Goal: Navigation & Orientation: Find specific page/section

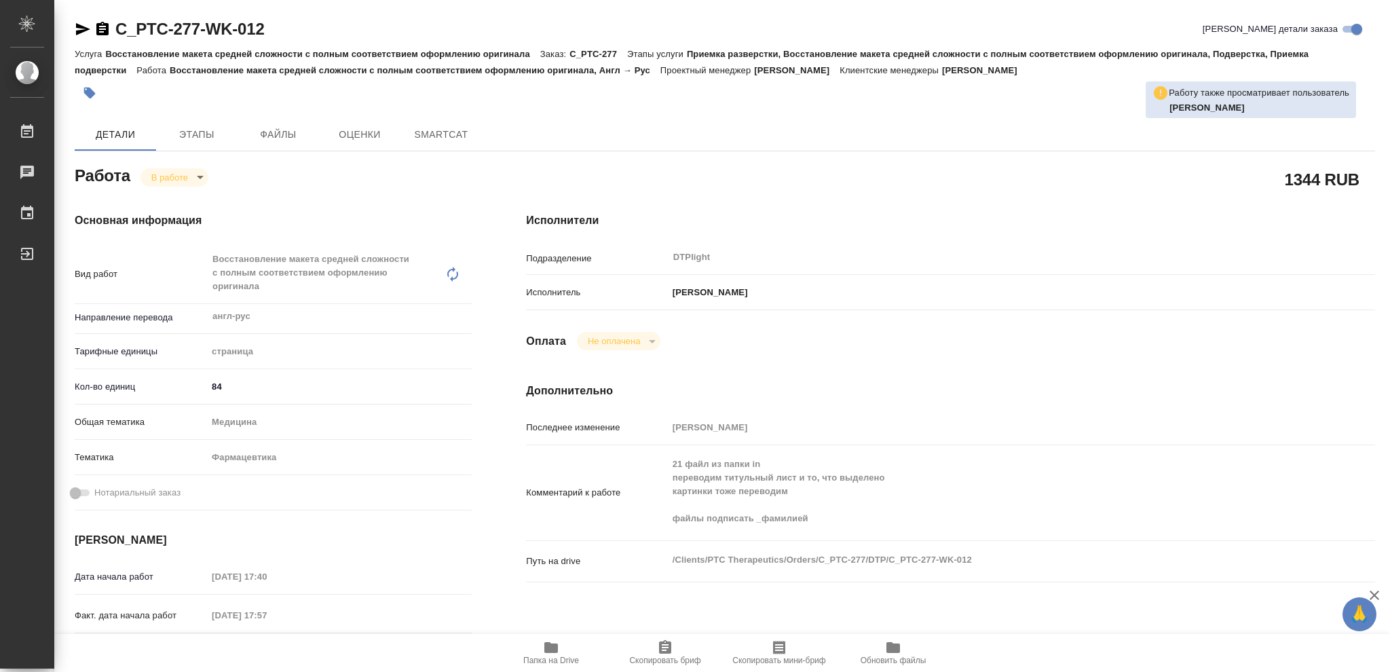
type textarea "x"
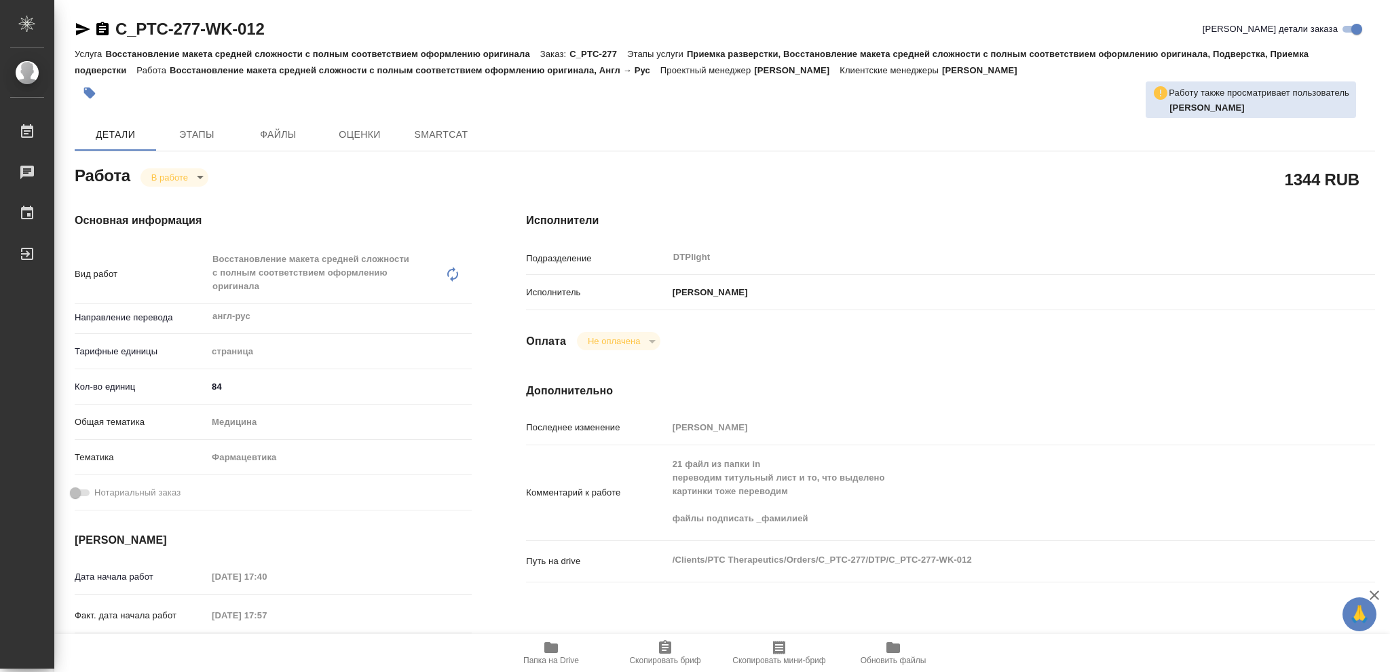
type textarea "x"
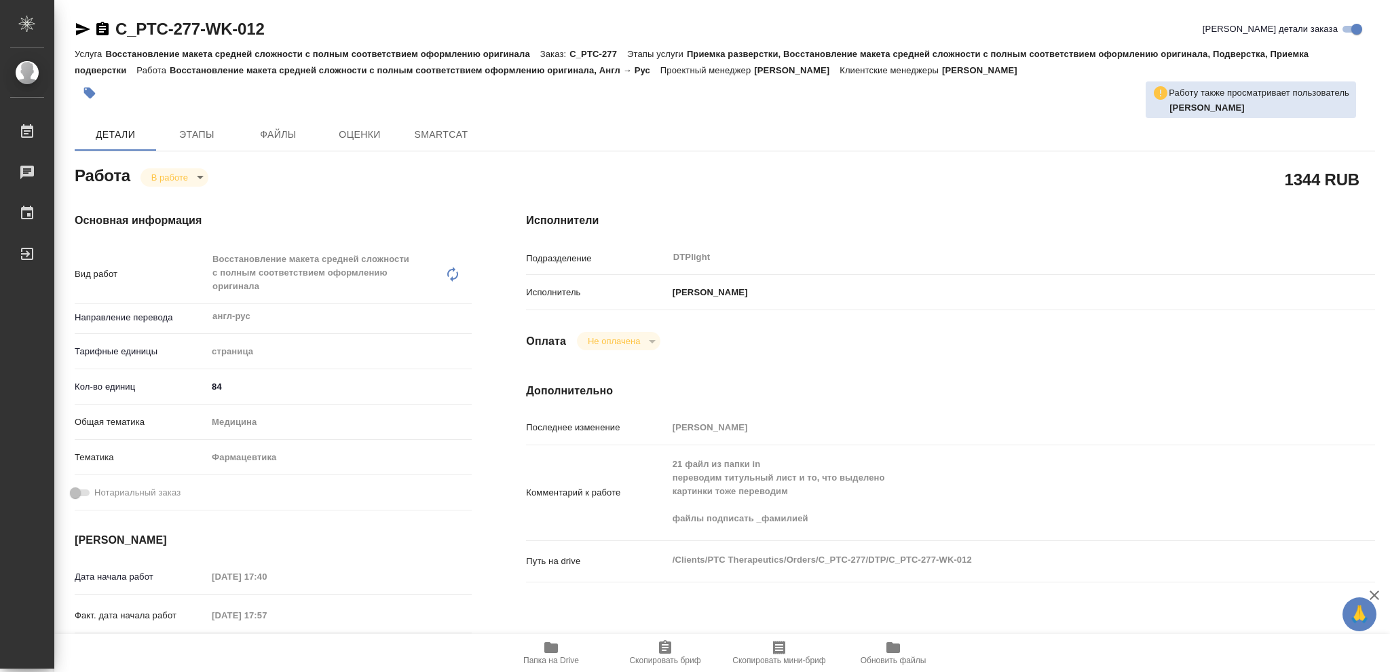
type textarea "x"
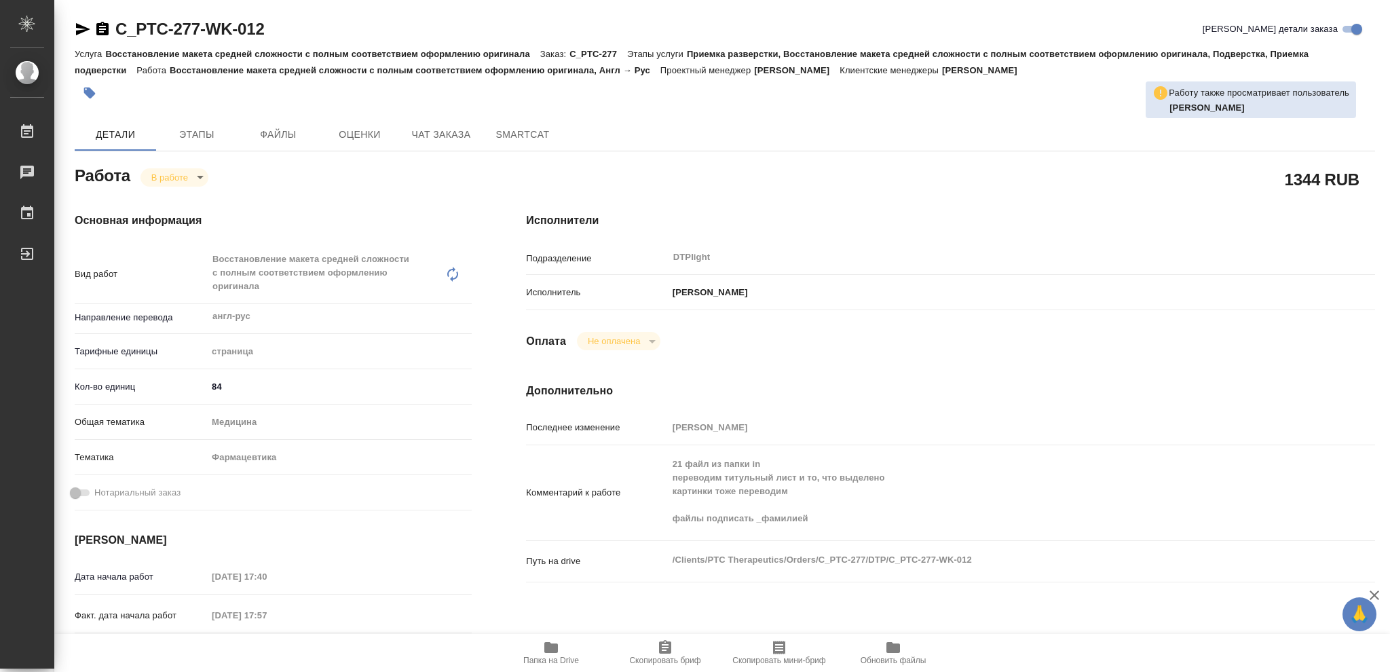
type textarea "x"
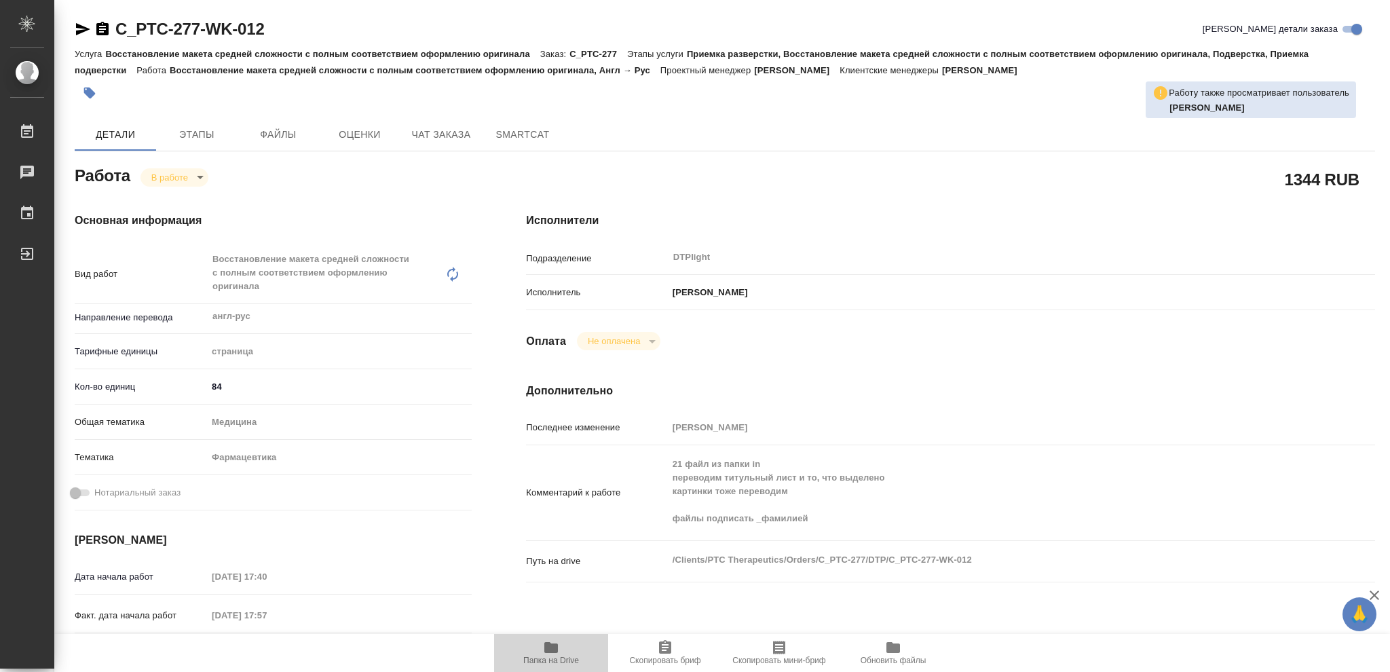
click at [545, 648] on icon "button" at bounding box center [551, 647] width 14 height 11
type textarea "x"
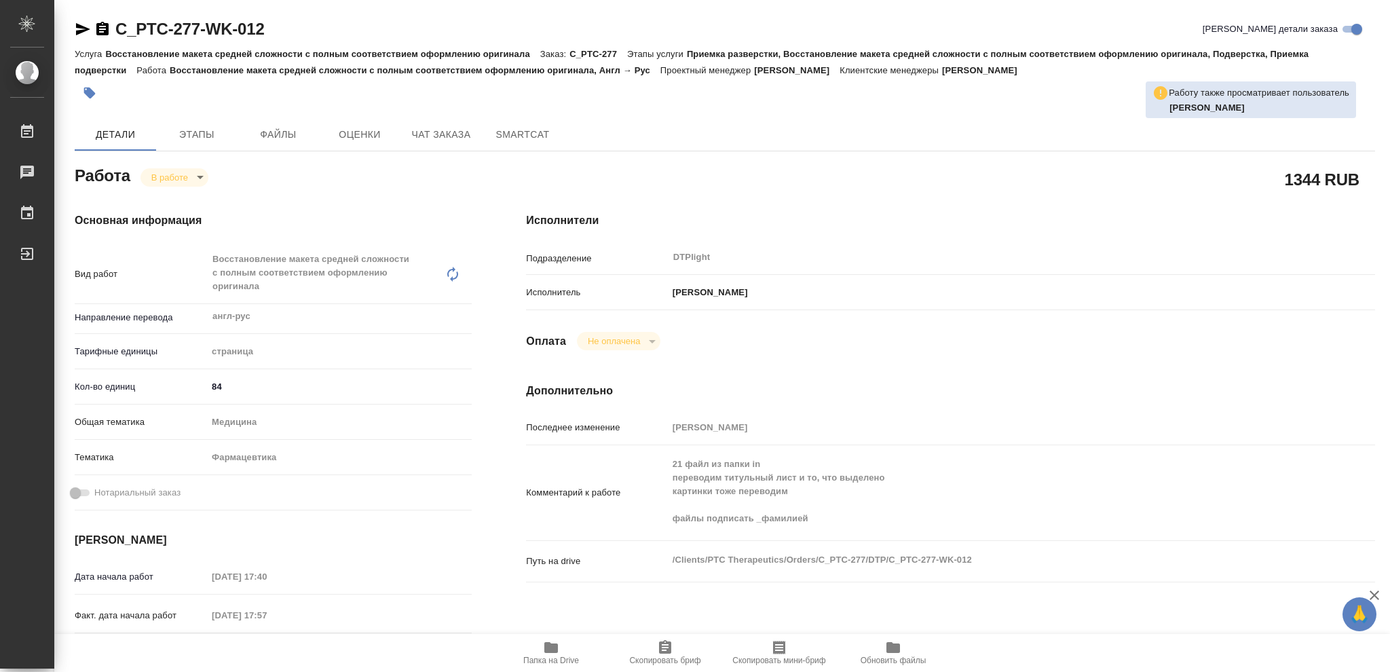
type textarea "x"
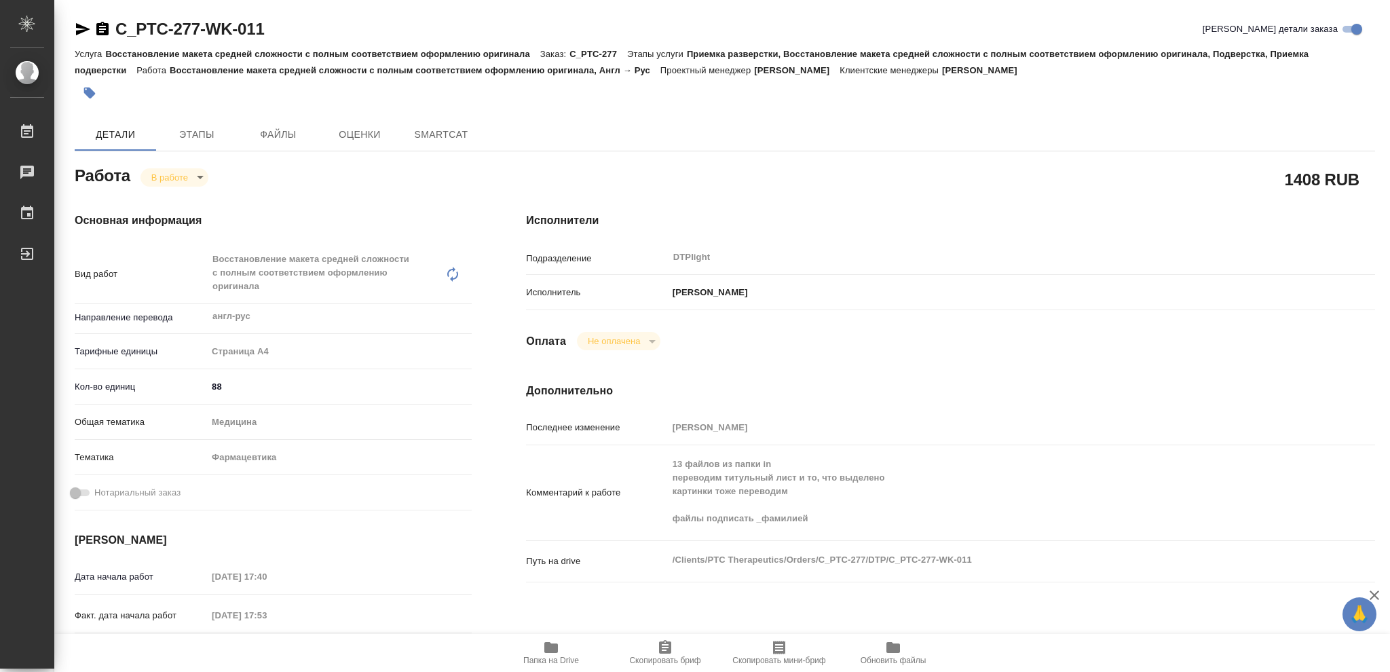
type textarea "x"
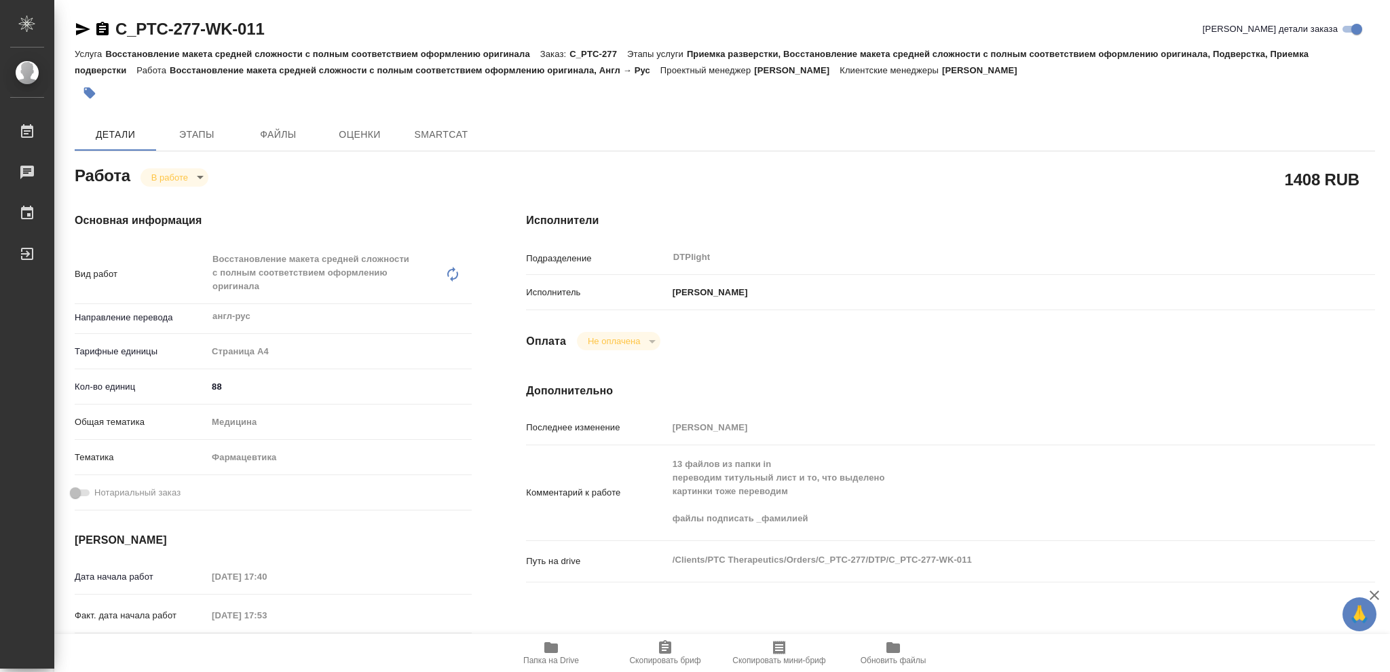
type textarea "x"
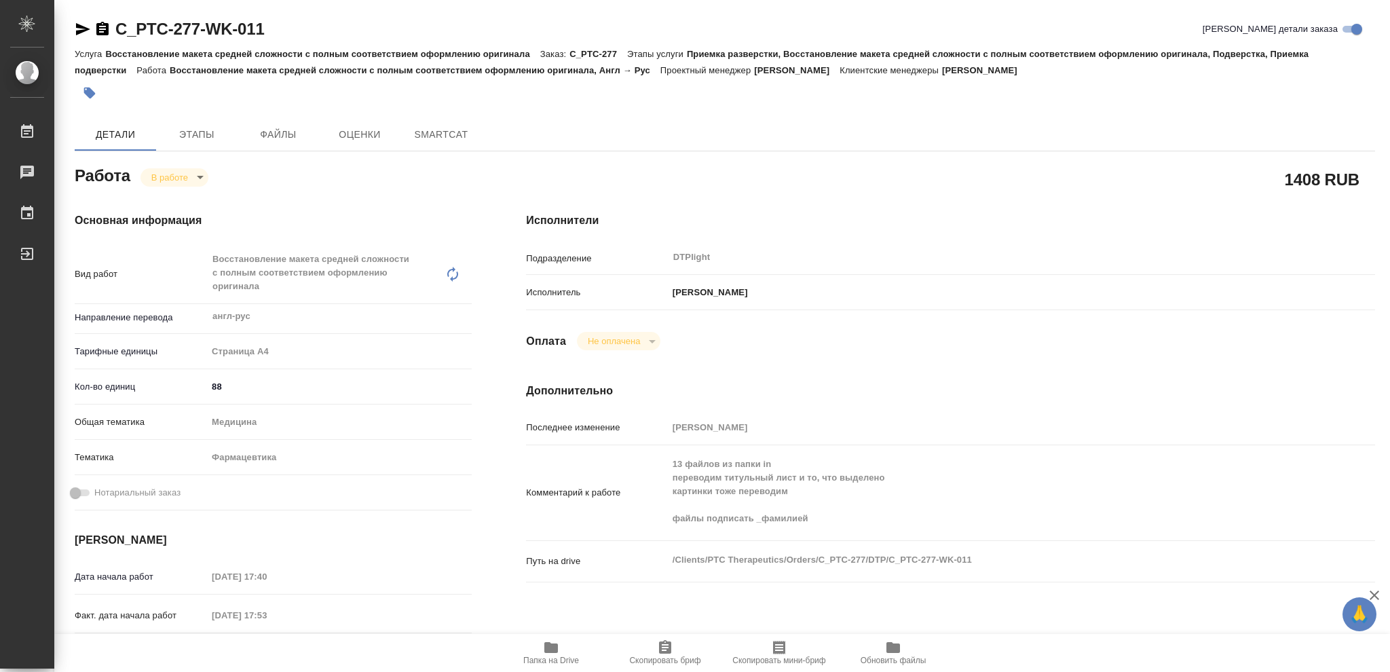
type textarea "x"
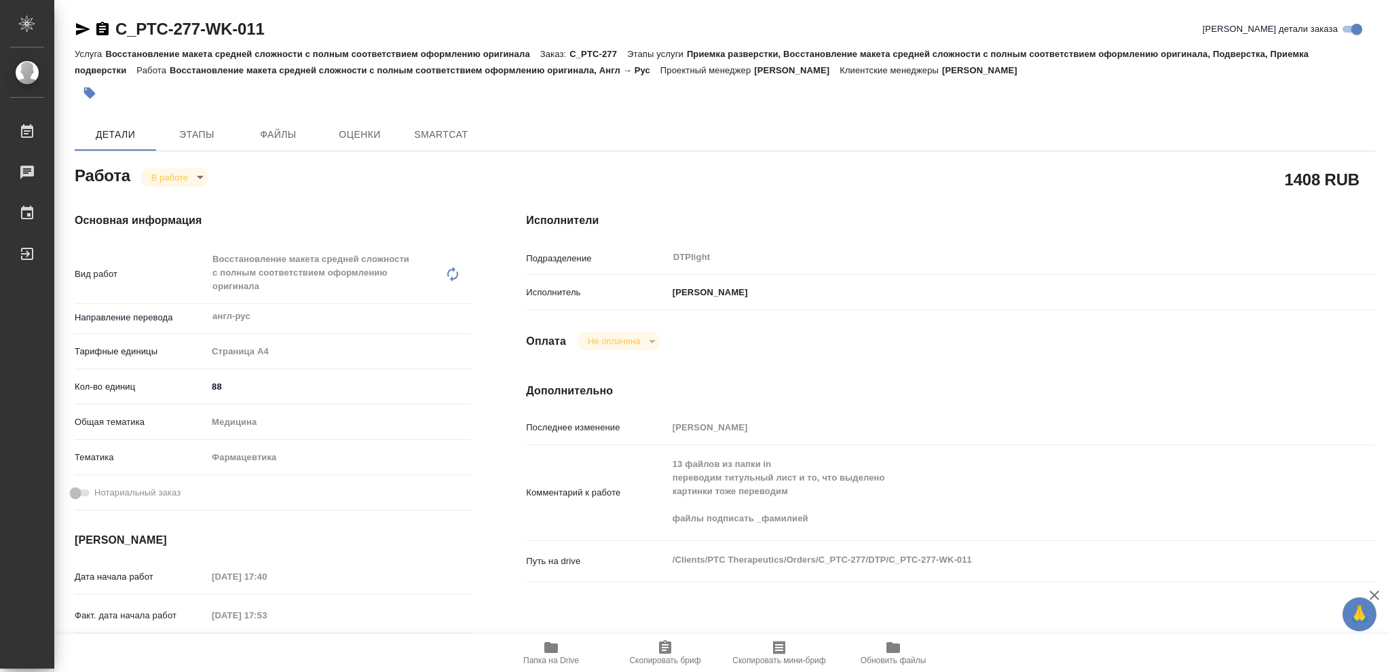
type textarea "x"
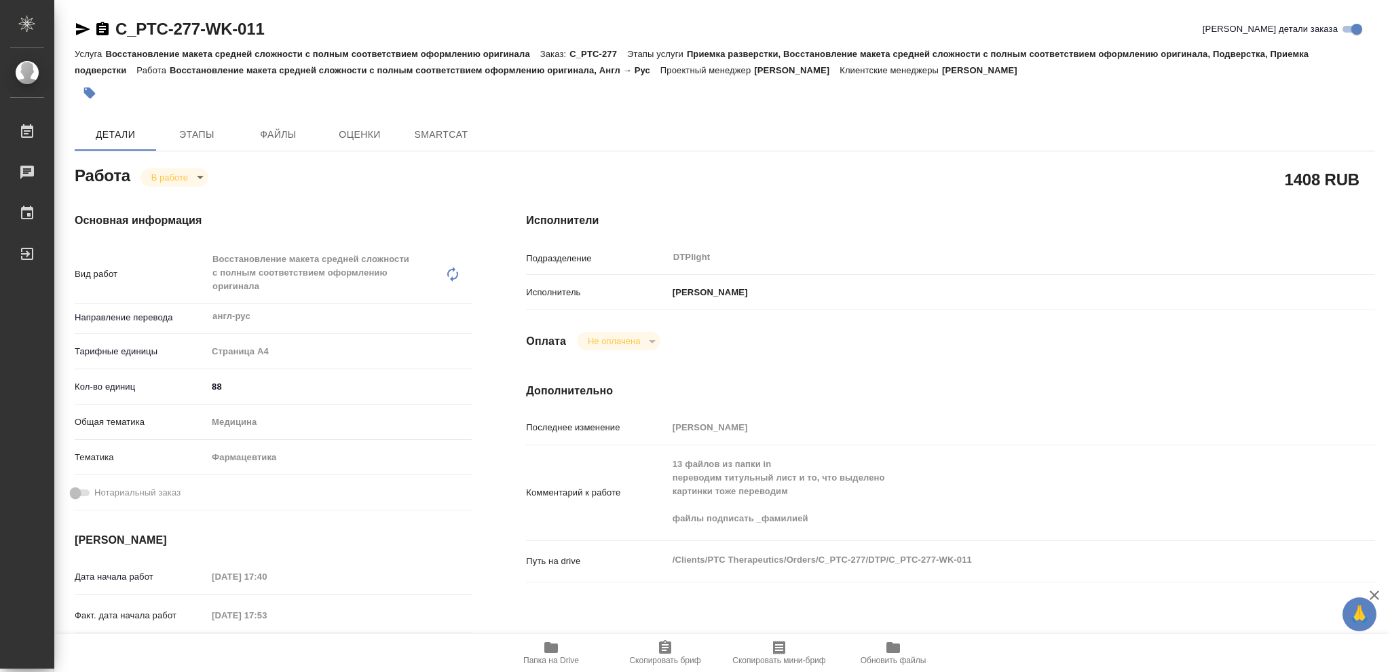
type textarea "x"
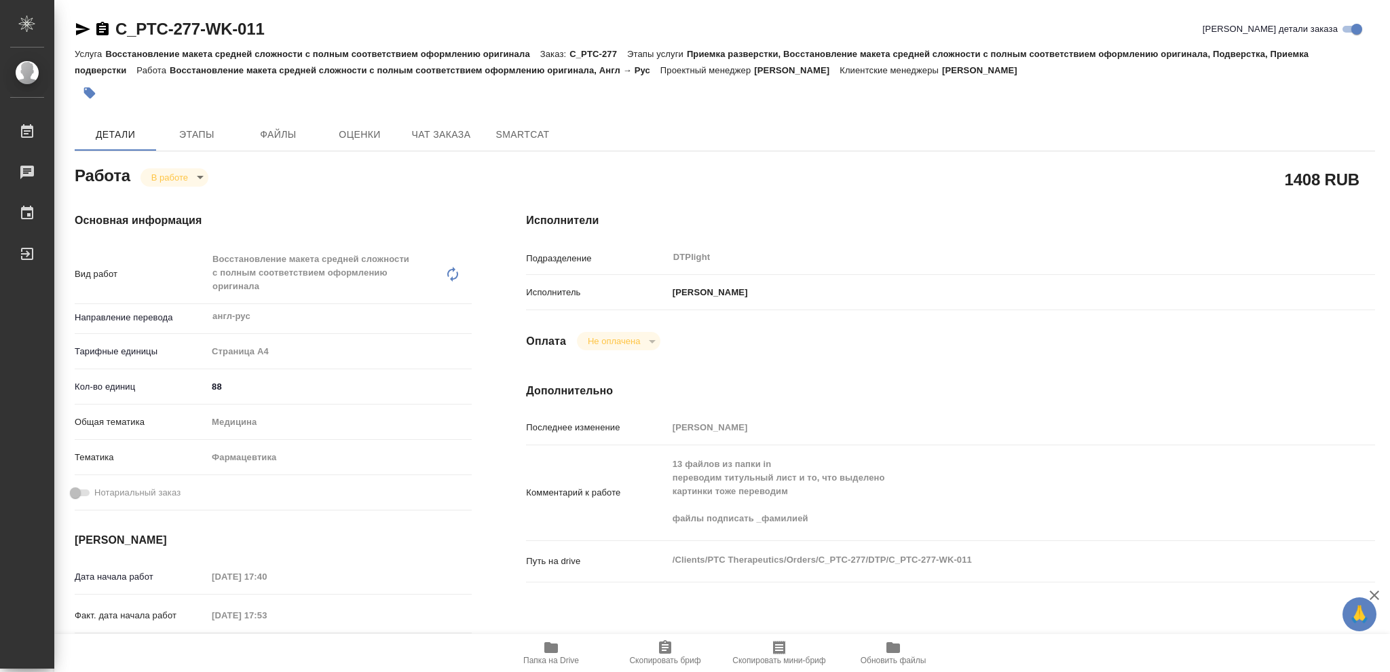
type textarea "x"
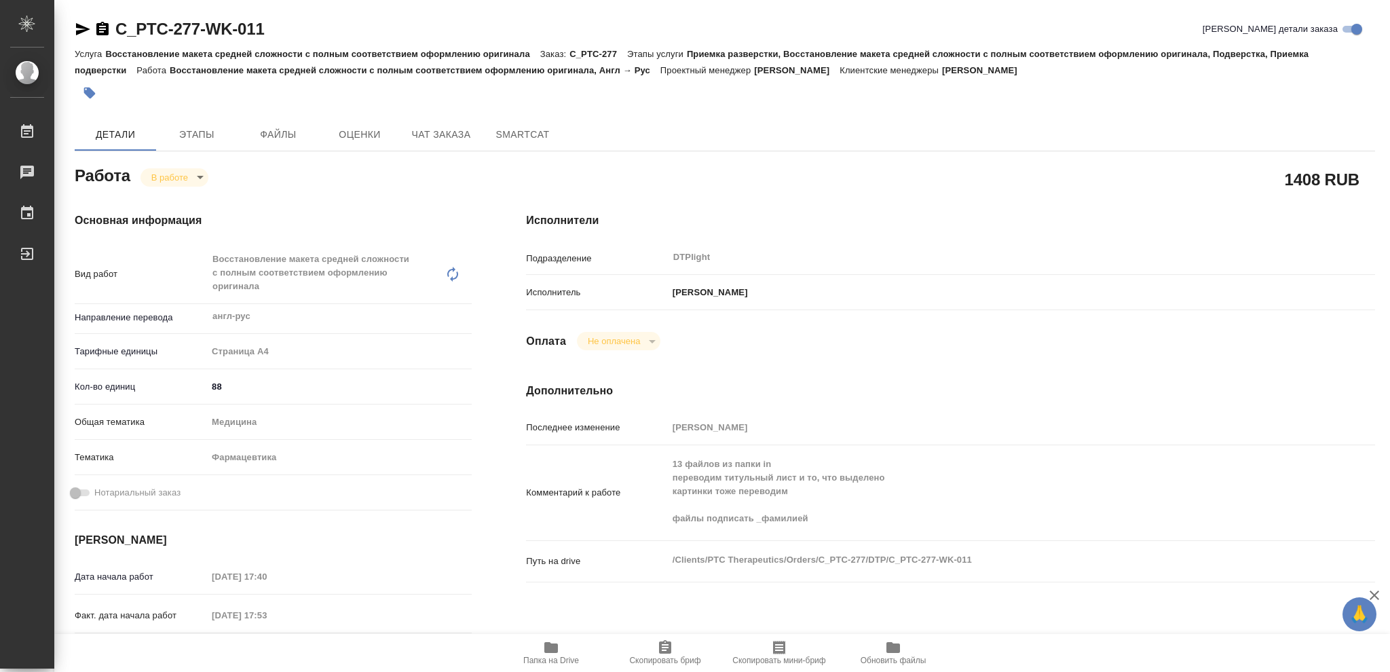
type textarea "x"
click at [550, 645] on icon "button" at bounding box center [551, 647] width 14 height 11
type textarea "x"
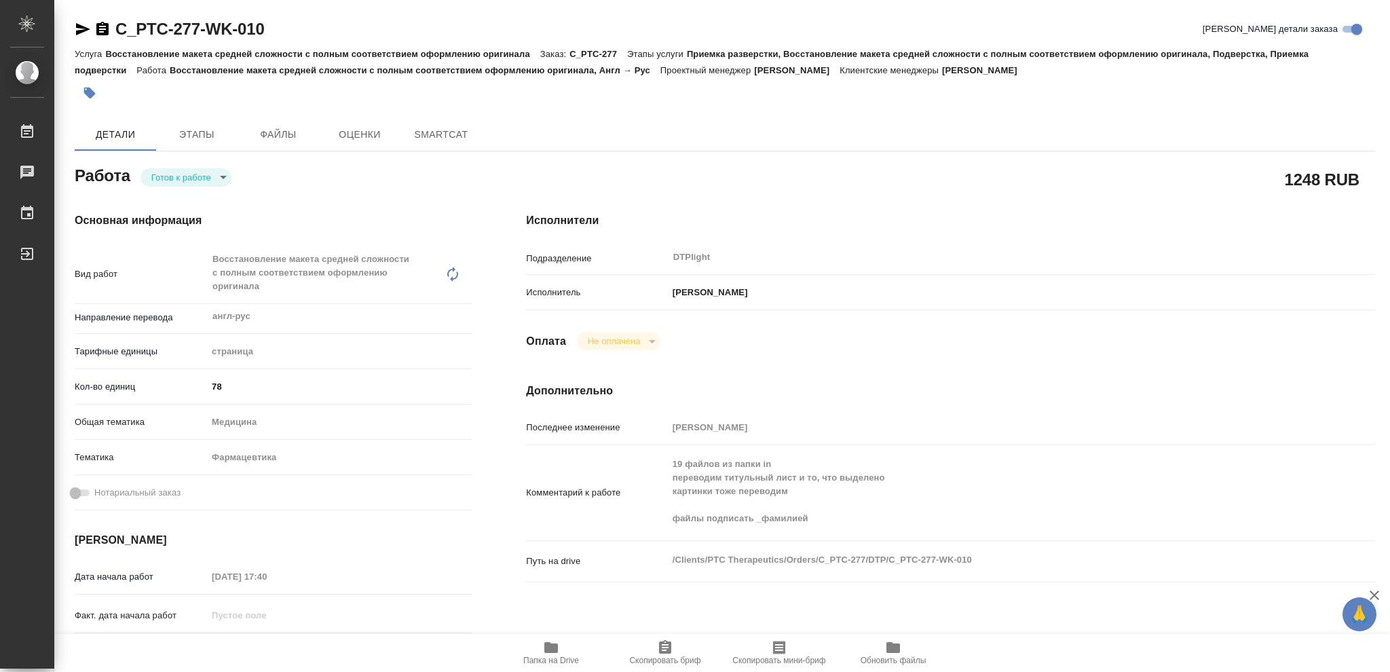
type textarea "x"
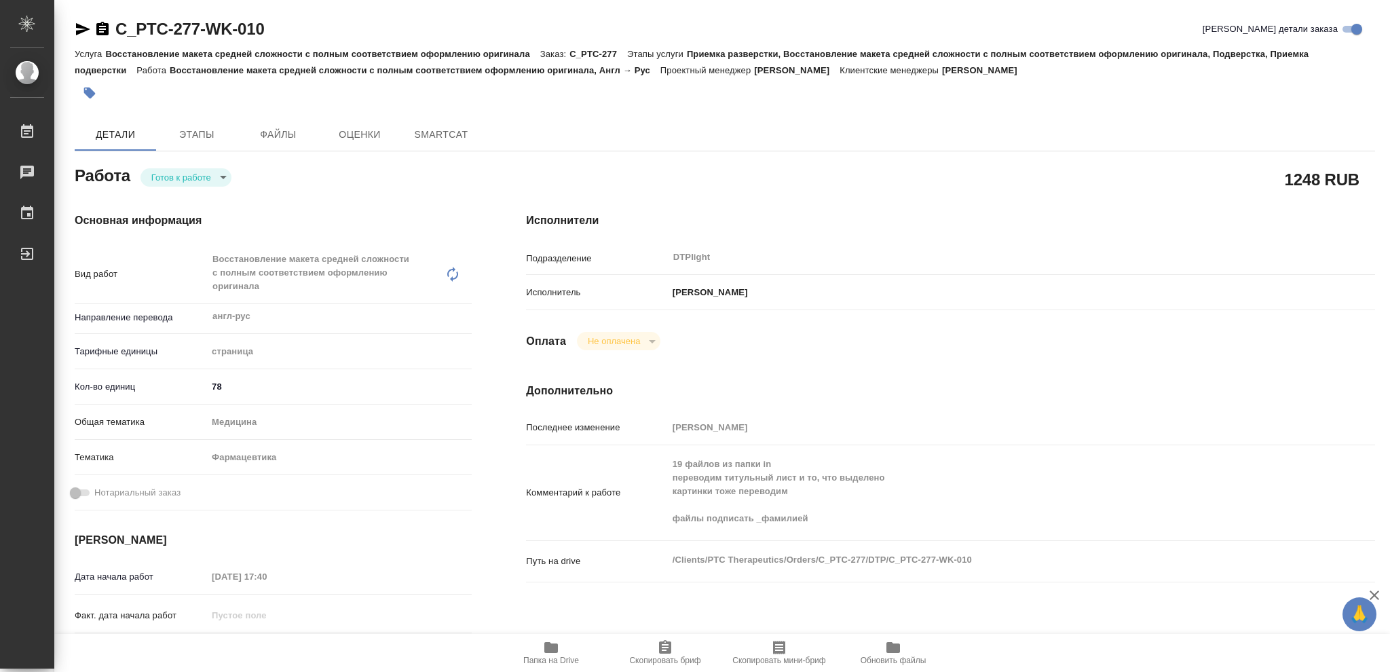
type textarea "x"
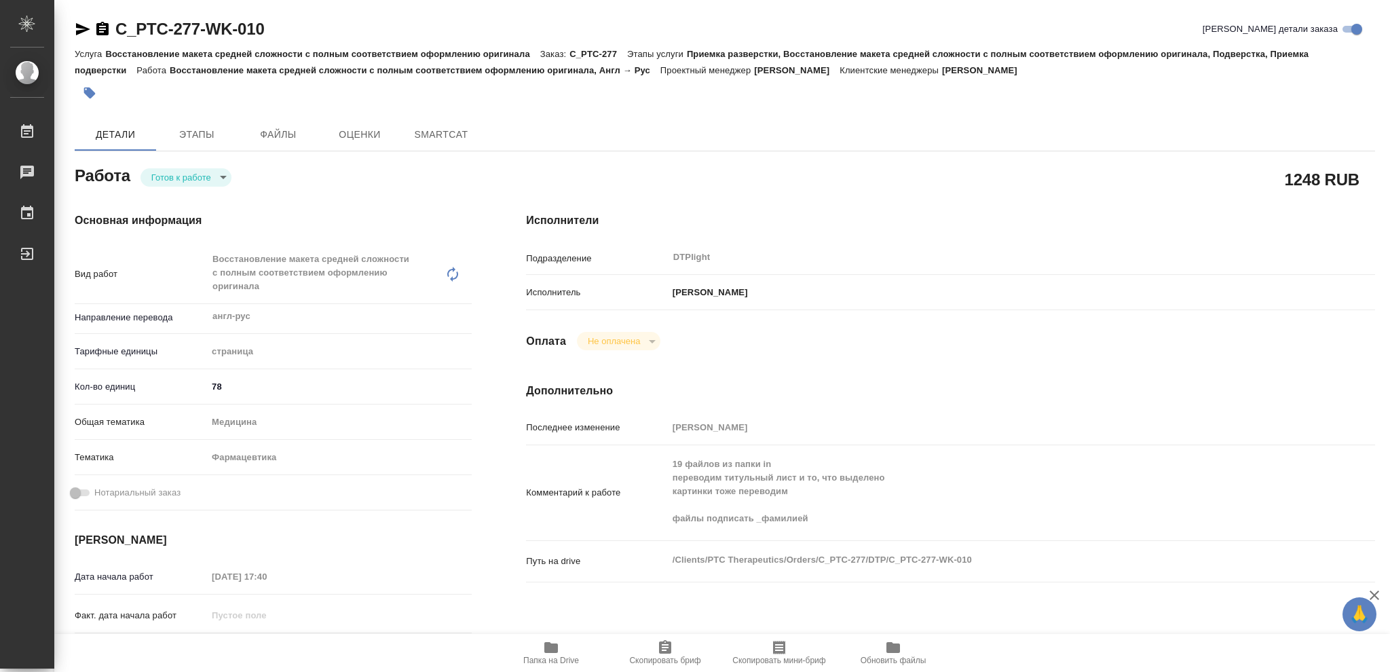
type textarea "x"
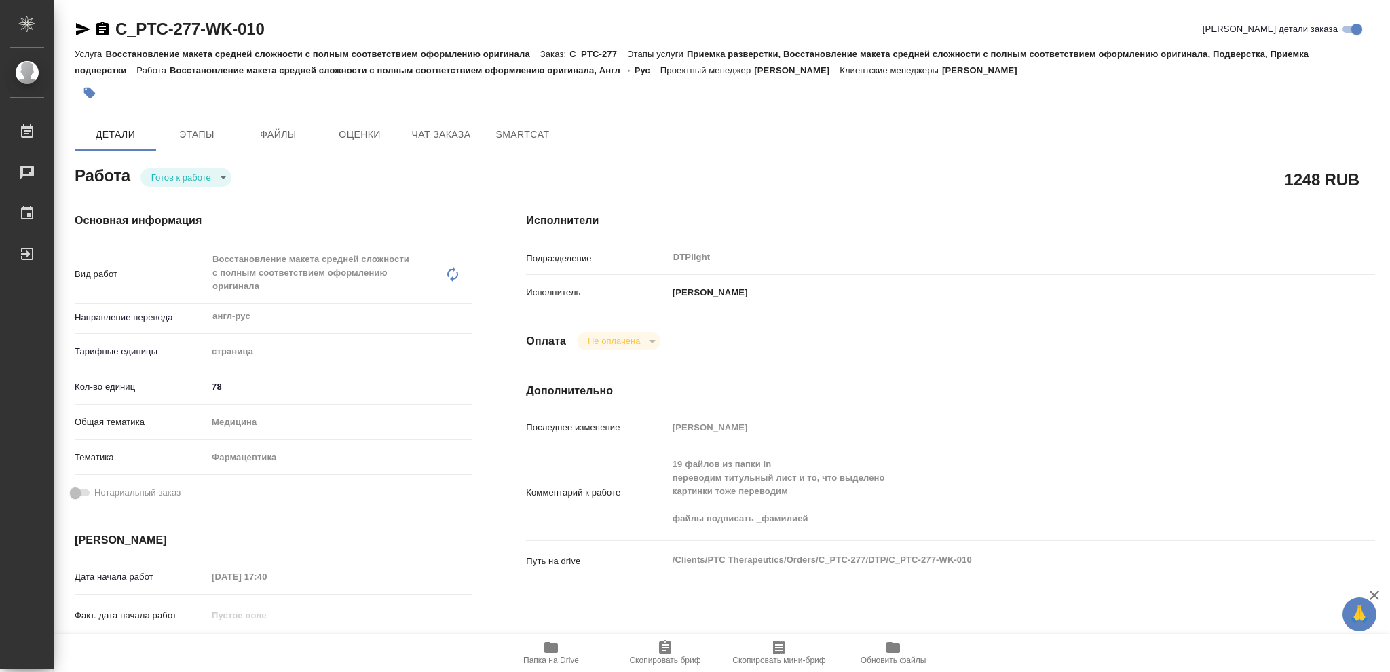
type textarea "x"
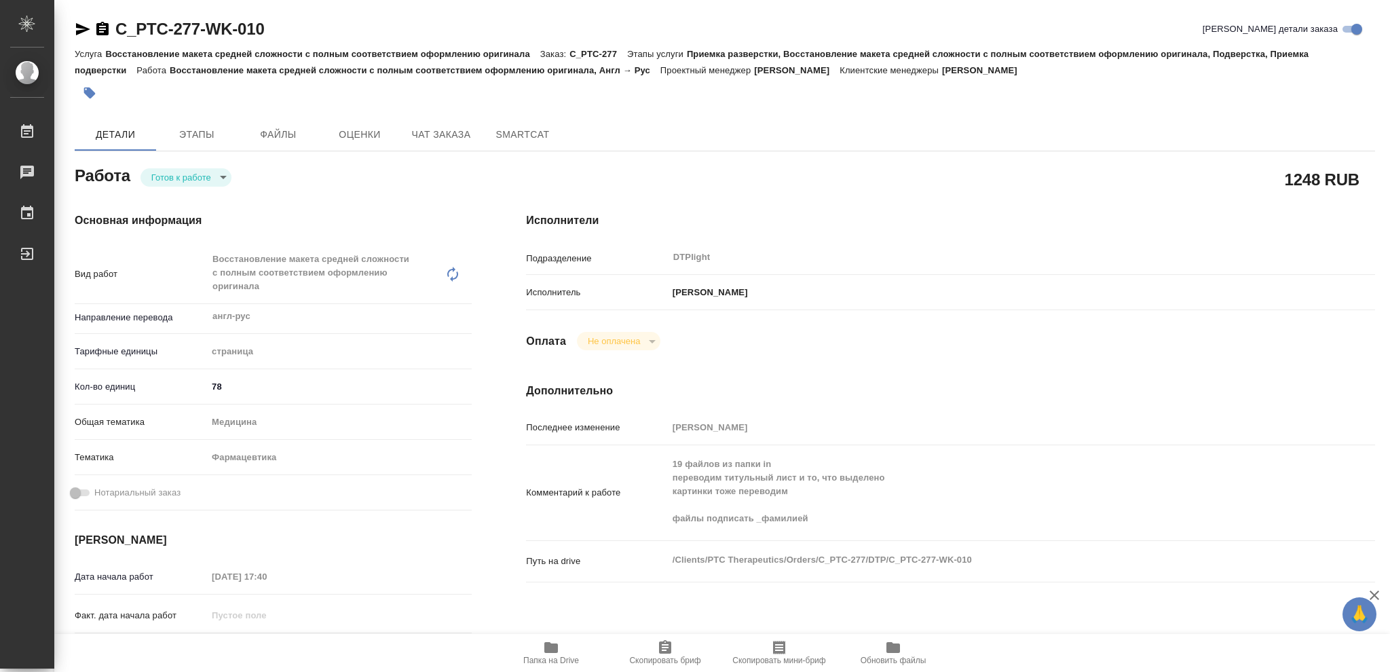
type textarea "x"
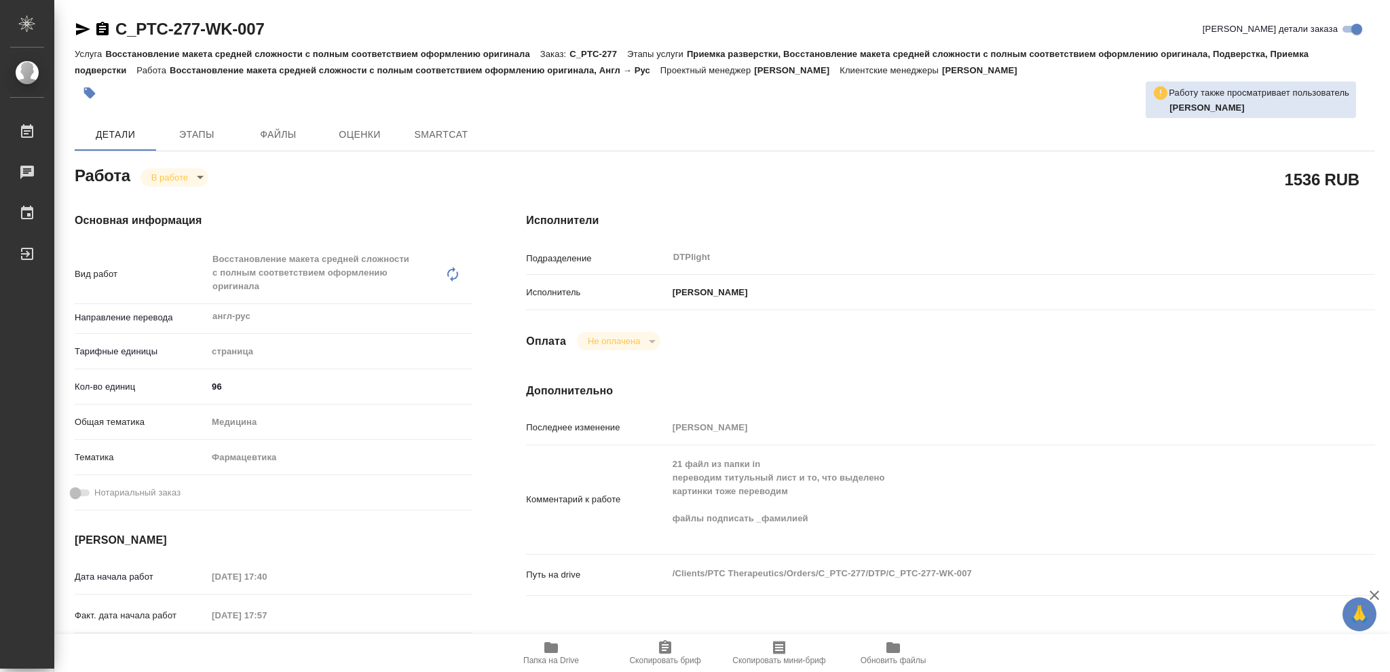
type textarea "x"
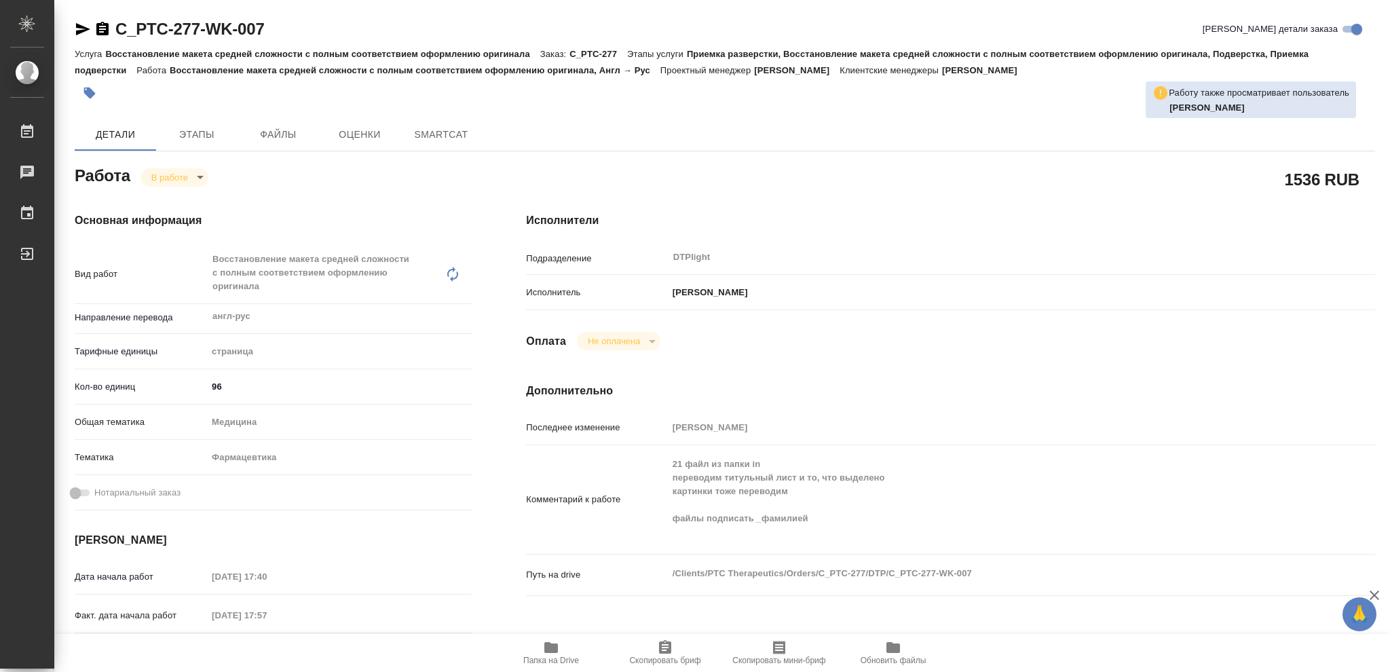
type textarea "x"
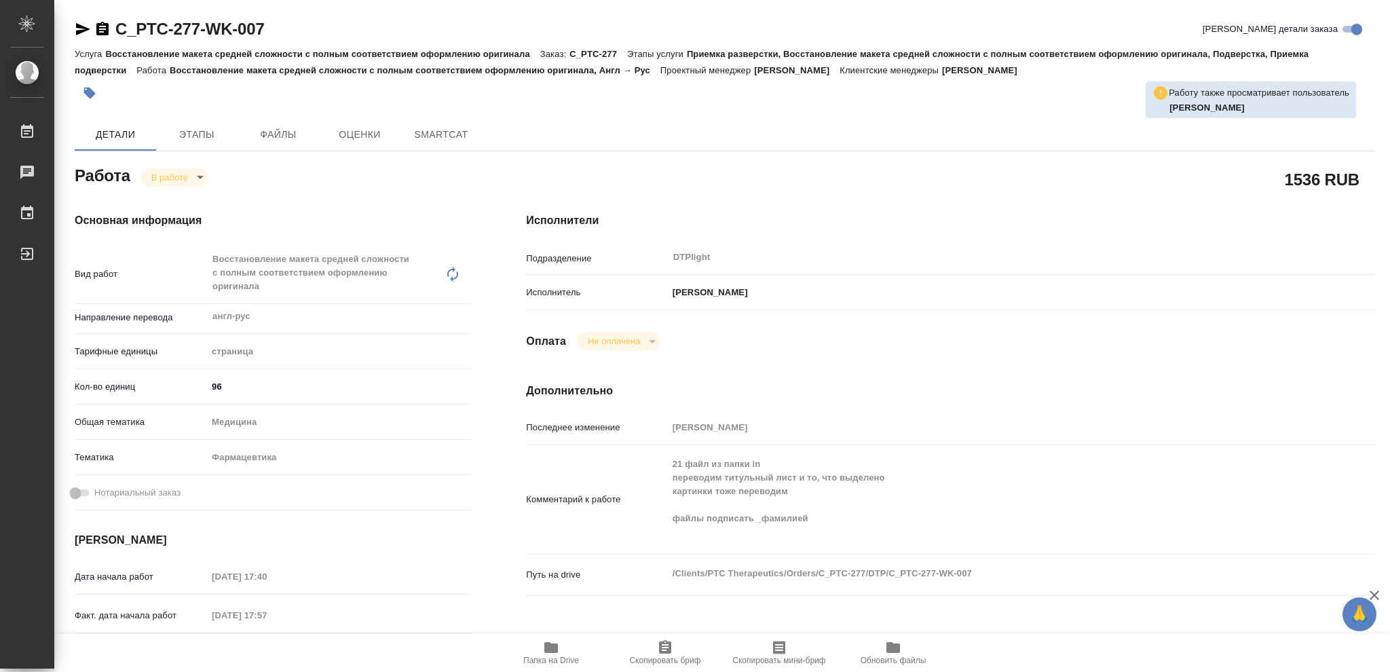
type textarea "x"
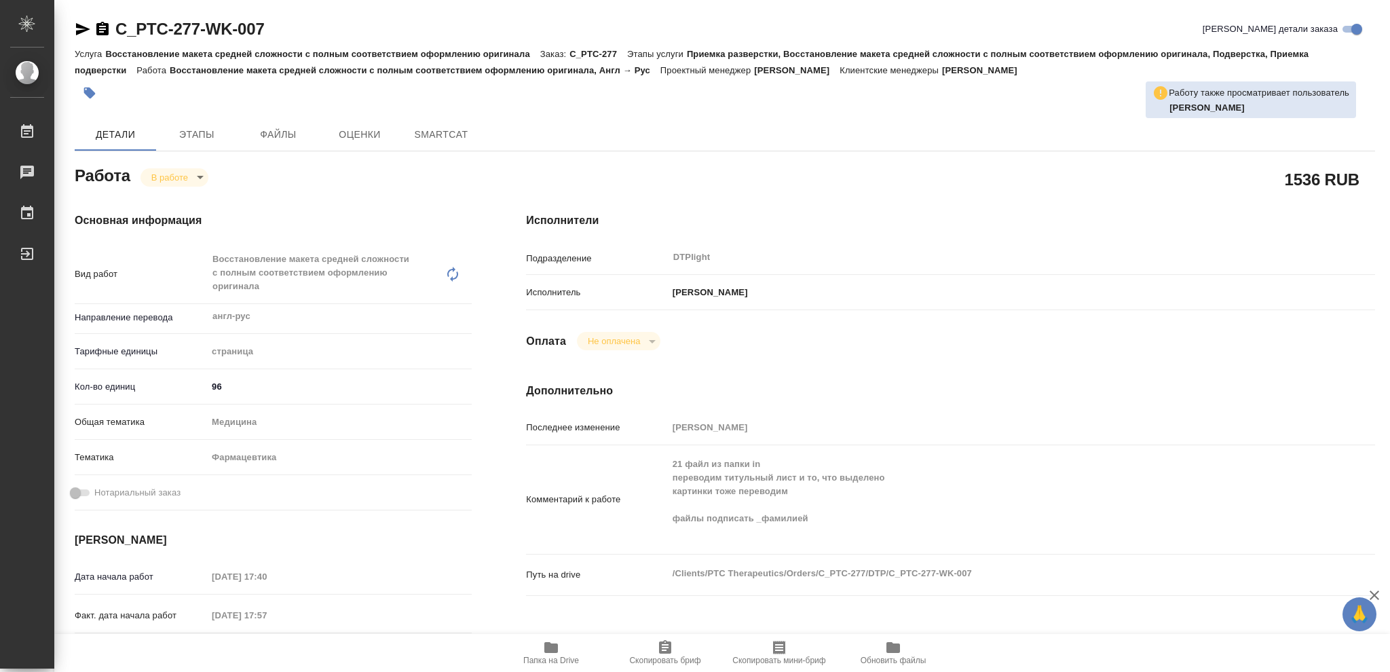
type textarea "x"
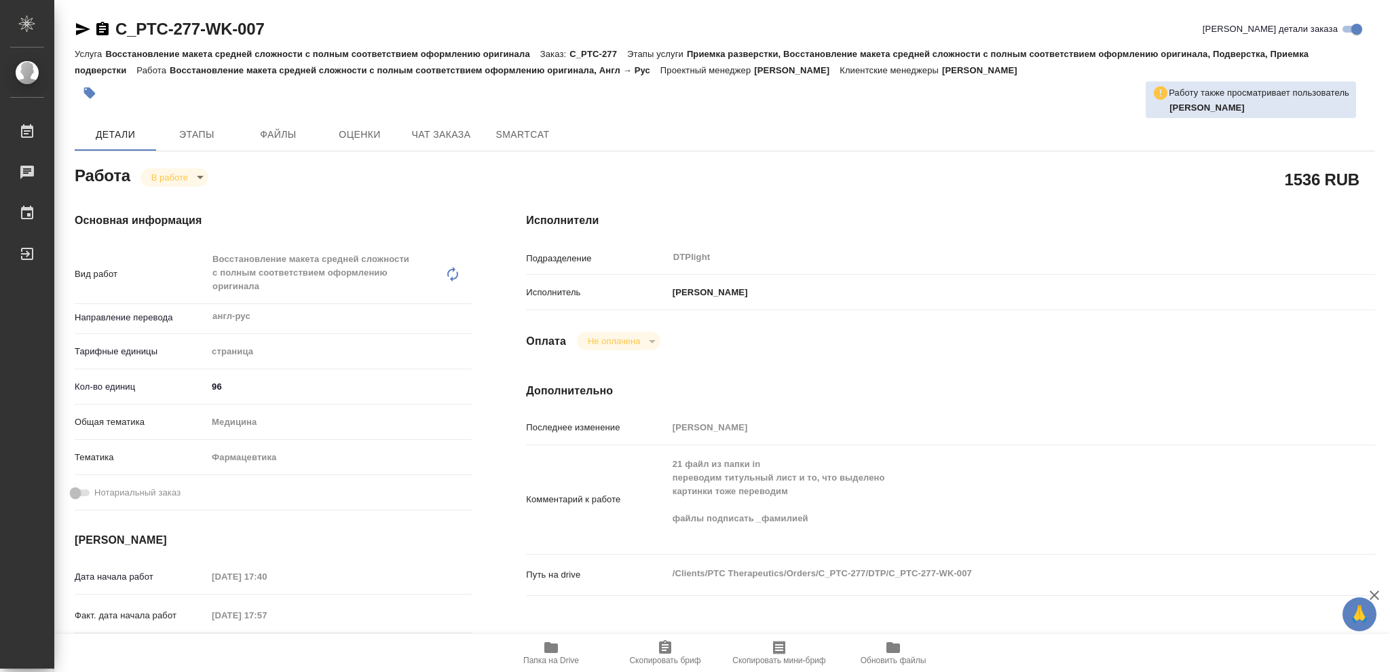
type textarea "x"
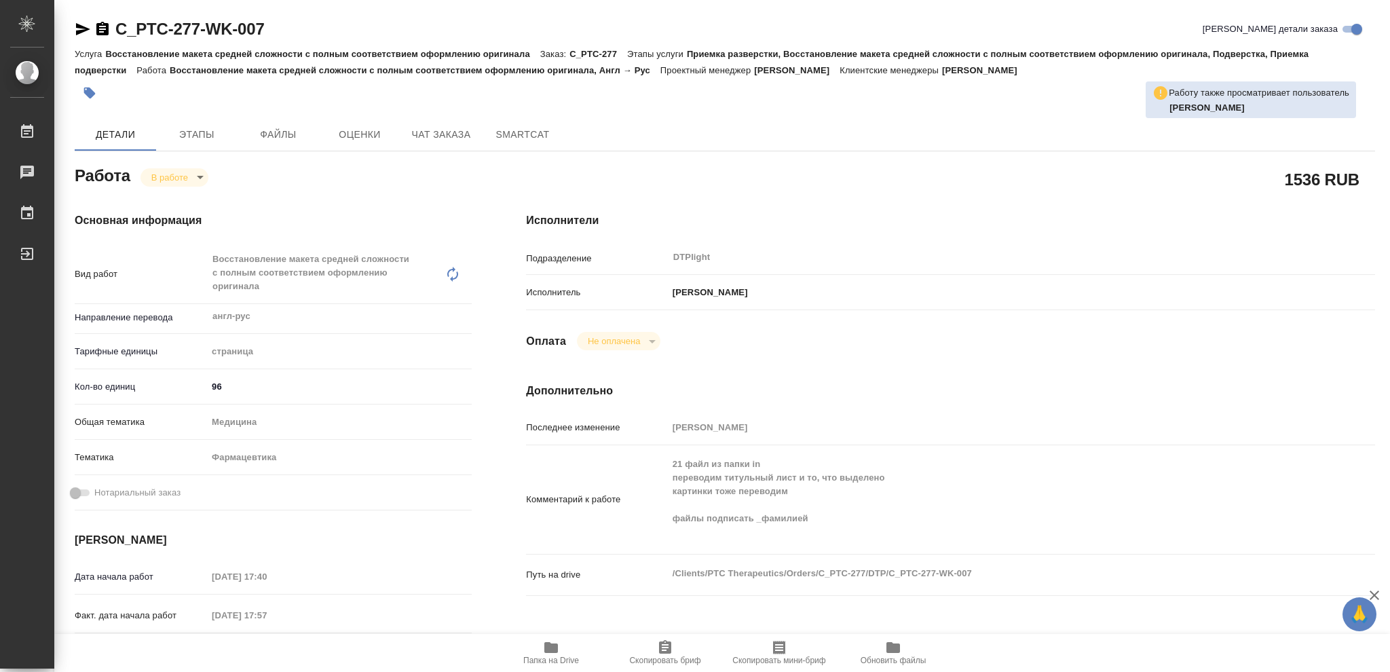
type textarea "x"
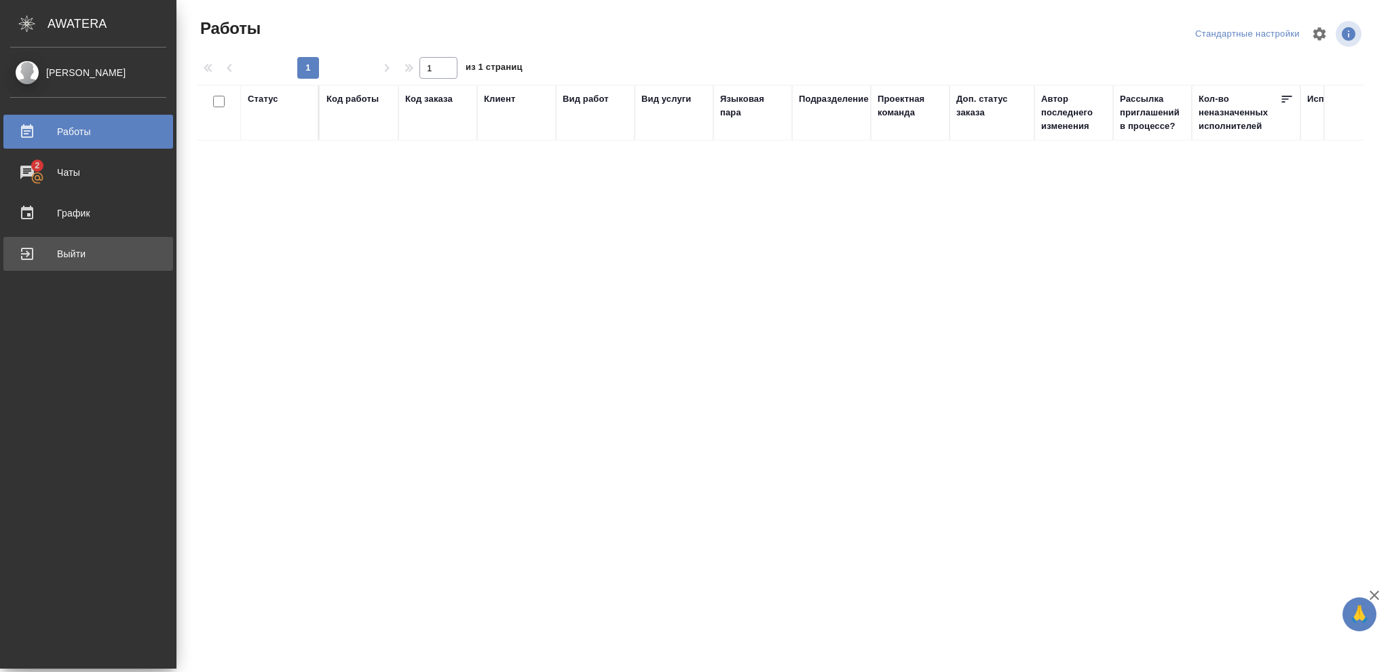
click at [67, 254] on div "Выйти" at bounding box center [88, 254] width 156 height 20
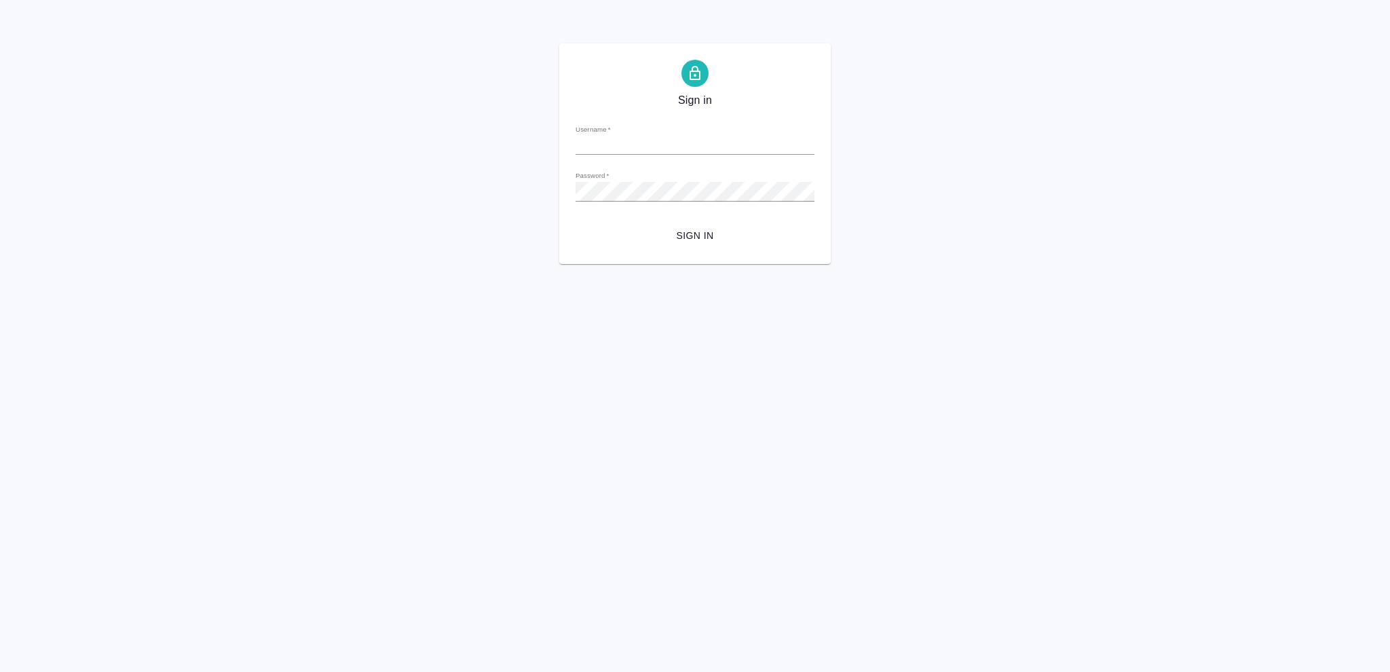
type input "[EMAIL_ADDRESS][DOMAIN_NAME]"
click at [705, 239] on span "Sign in" at bounding box center [694, 235] width 217 height 17
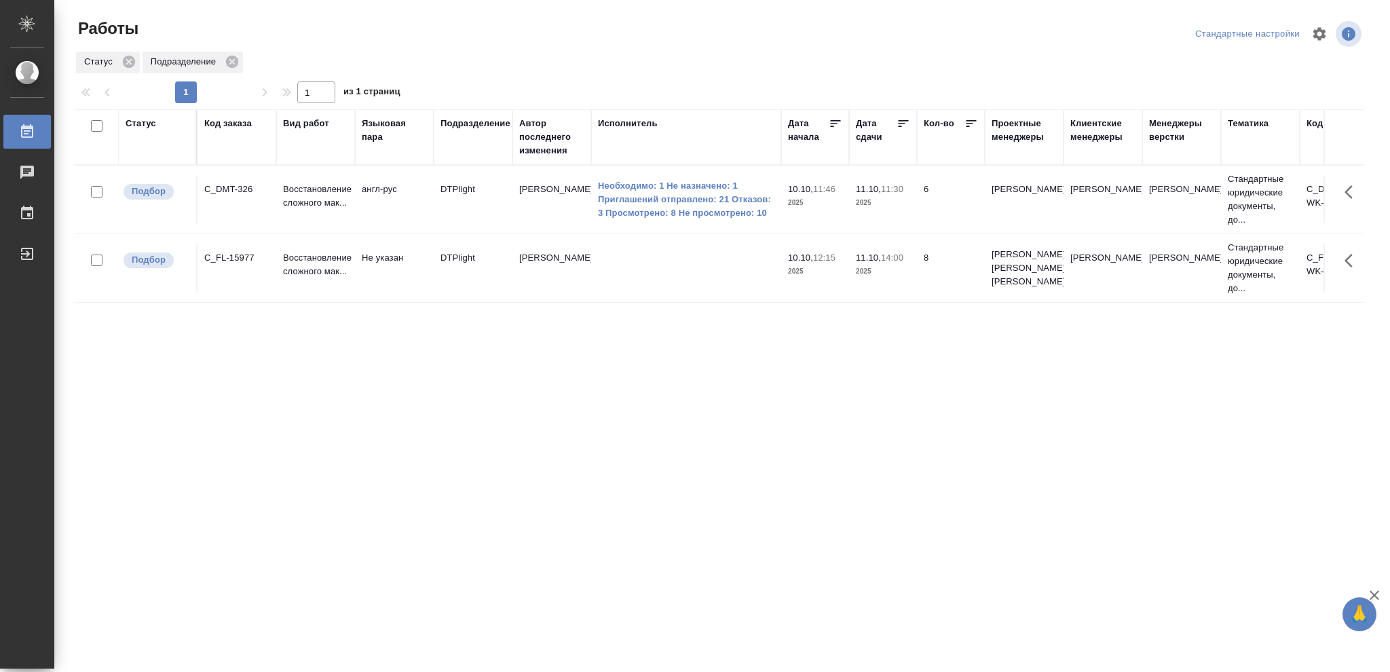
click at [134, 127] on div "Статус" at bounding box center [141, 124] width 31 height 14
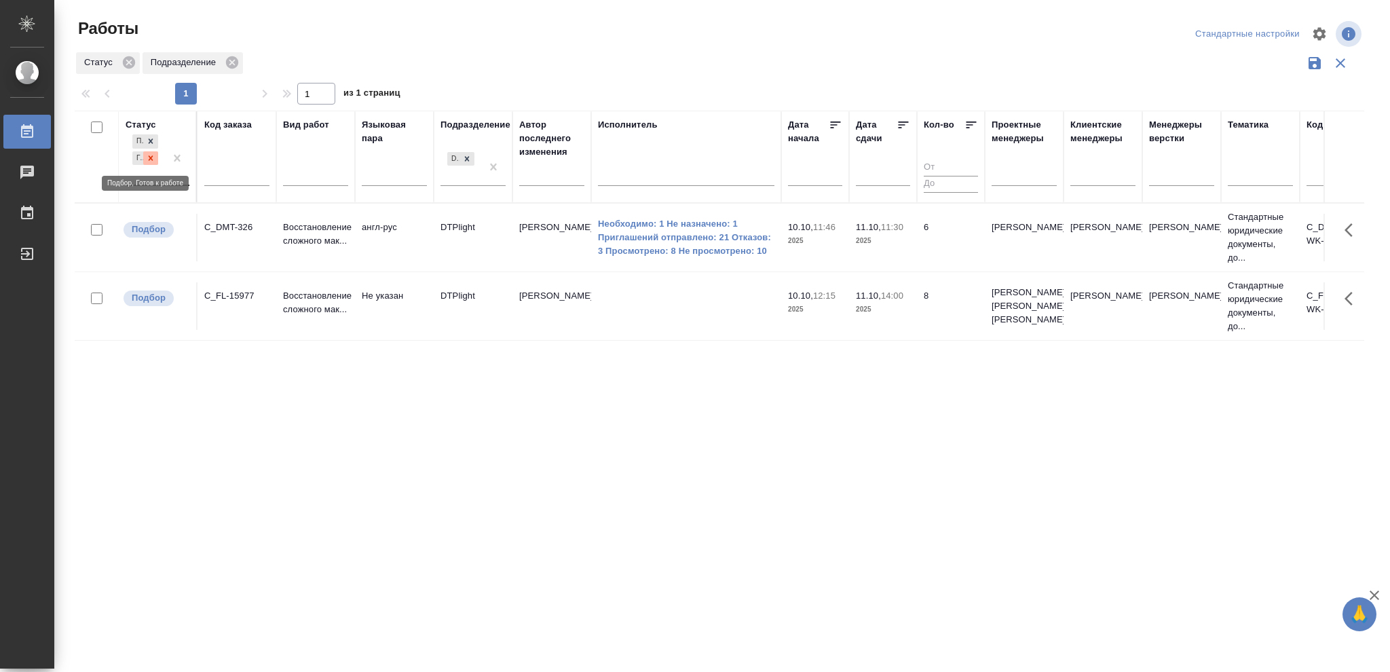
click at [153, 161] on icon at bounding box center [151, 158] width 10 height 10
click at [151, 155] on icon at bounding box center [151, 154] width 5 height 5
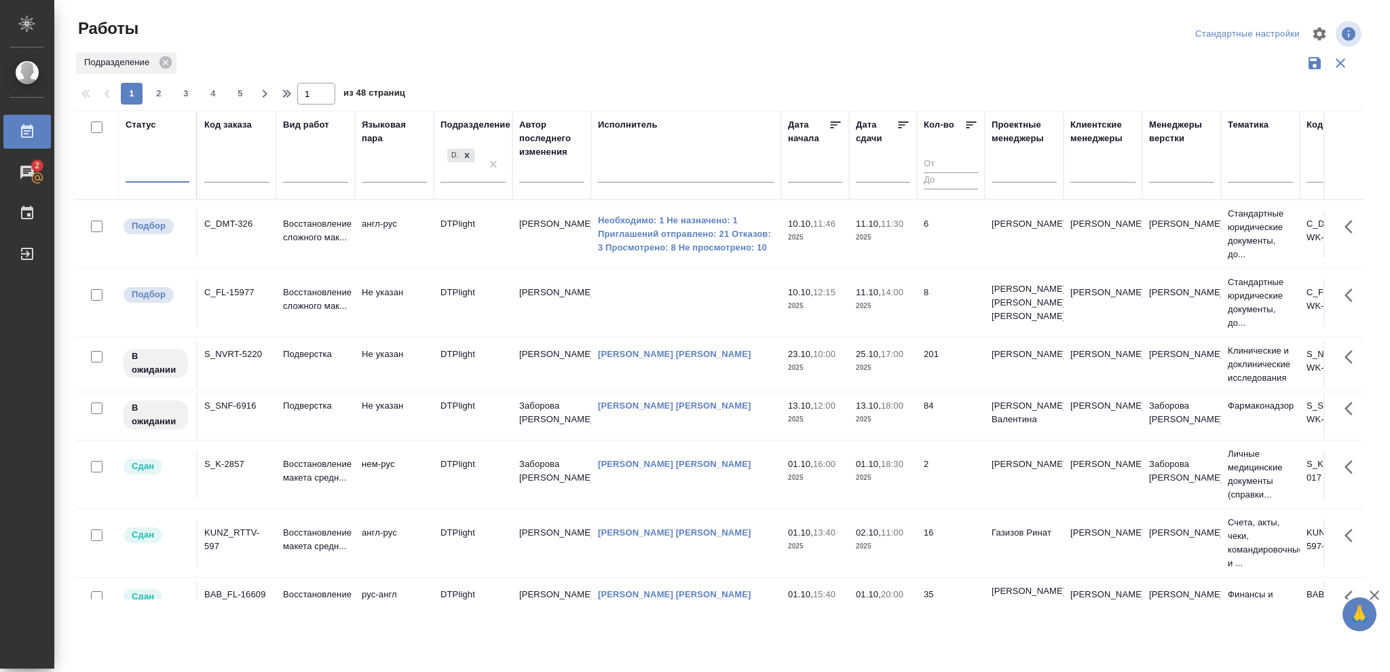
click at [148, 168] on div at bounding box center [158, 170] width 64 height 20
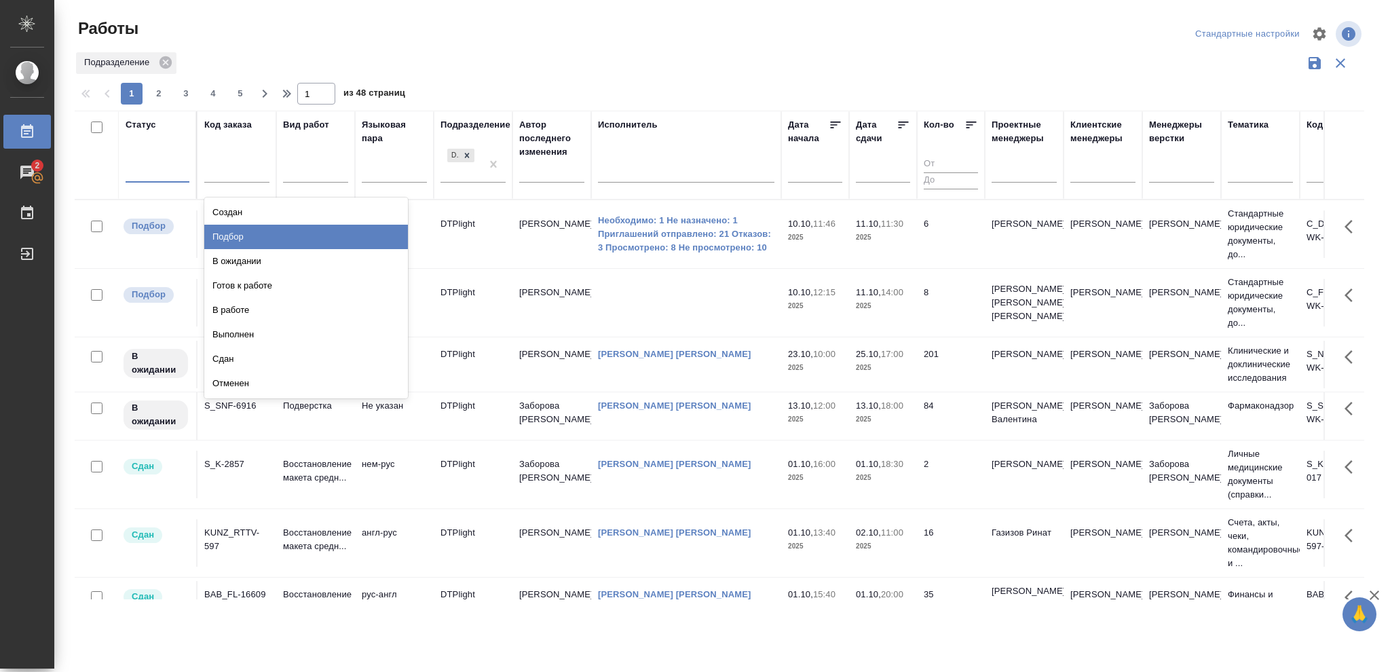
click at [241, 235] on div "Подбор" at bounding box center [306, 237] width 204 height 24
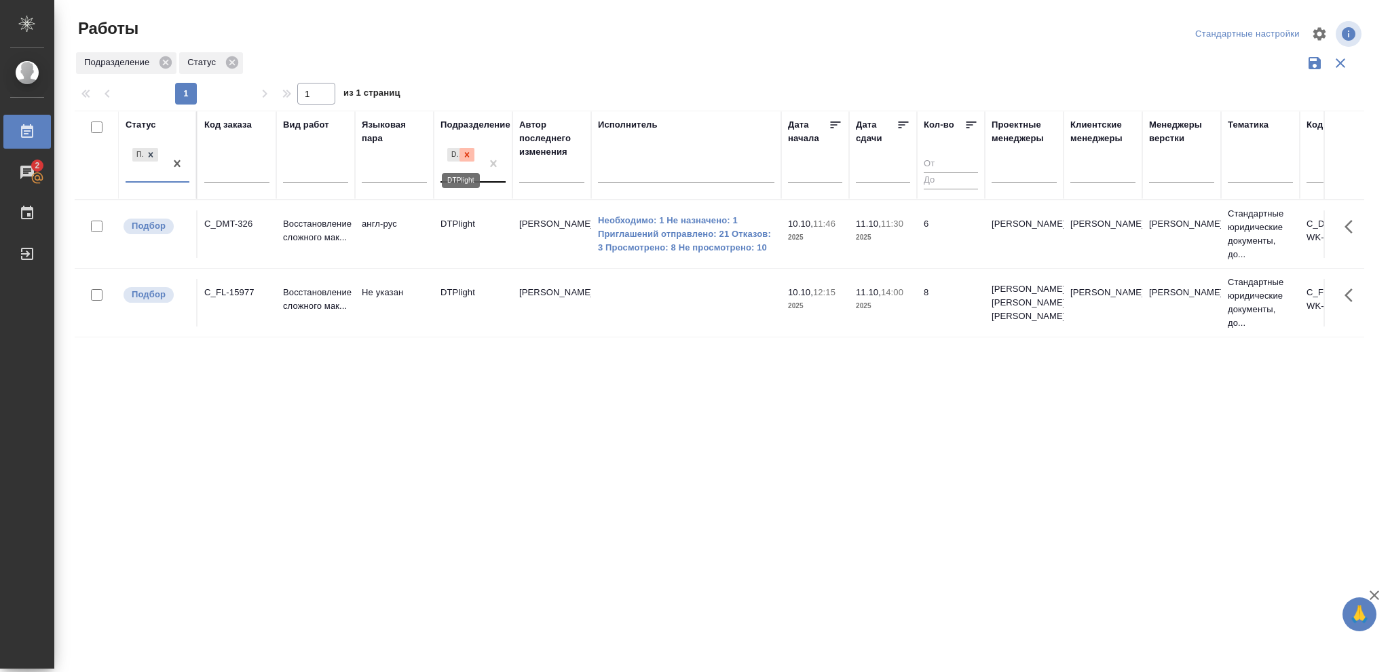
click at [467, 155] on icon at bounding box center [467, 154] width 5 height 5
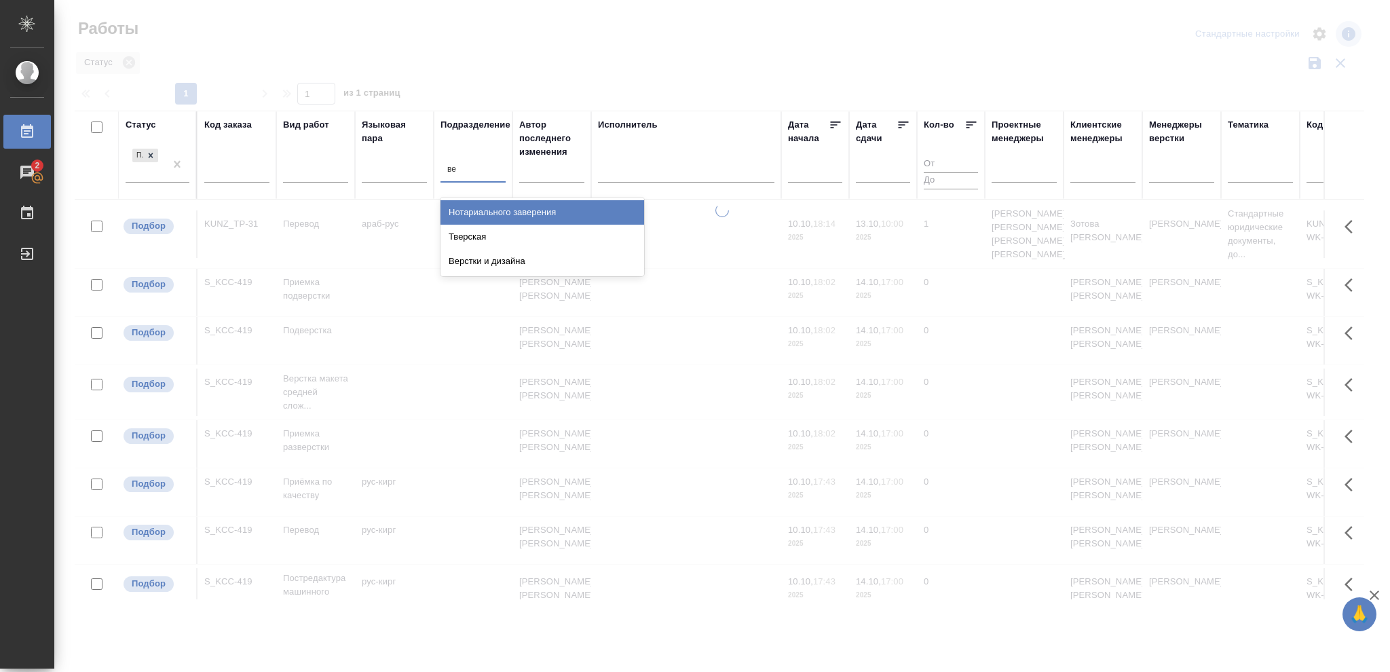
type input "вер"
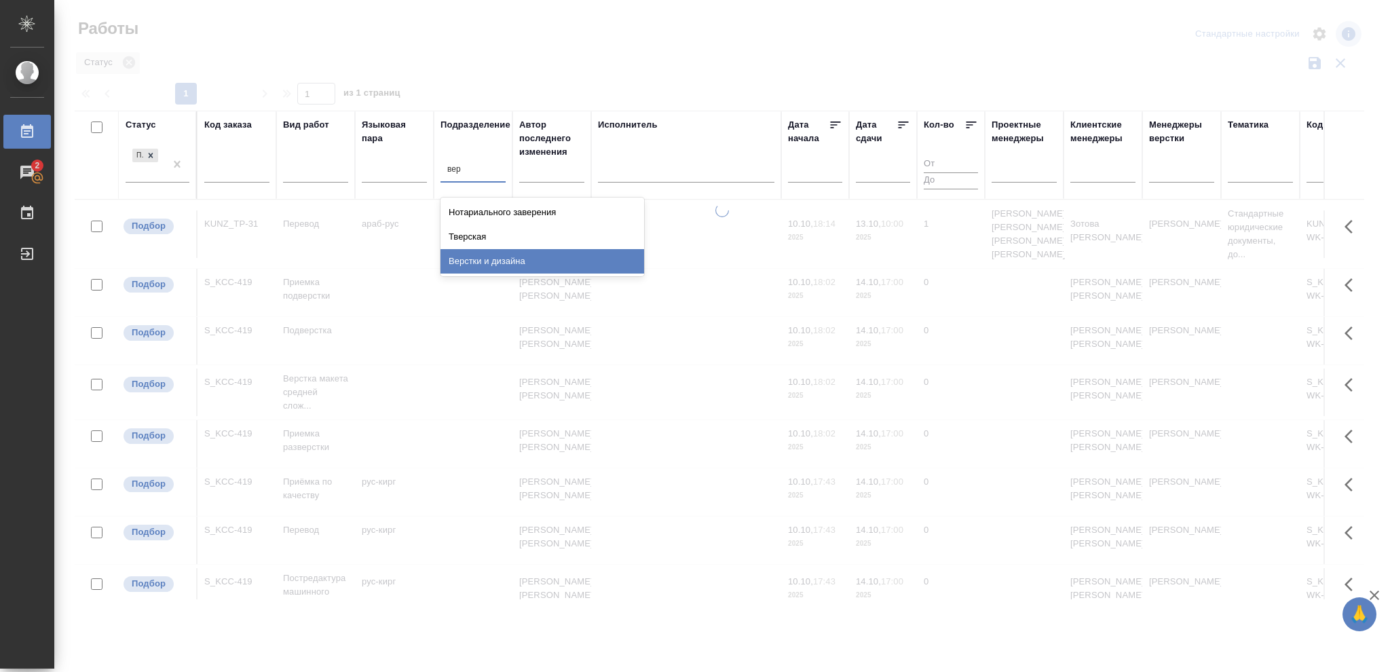
drag, startPoint x: 525, startPoint y: 257, endPoint x: 815, endPoint y: 283, distance: 291.0
click at [527, 259] on div "Верстки и дизайна" at bounding box center [543, 261] width 204 height 24
